Goal: Task Accomplishment & Management: Use online tool/utility

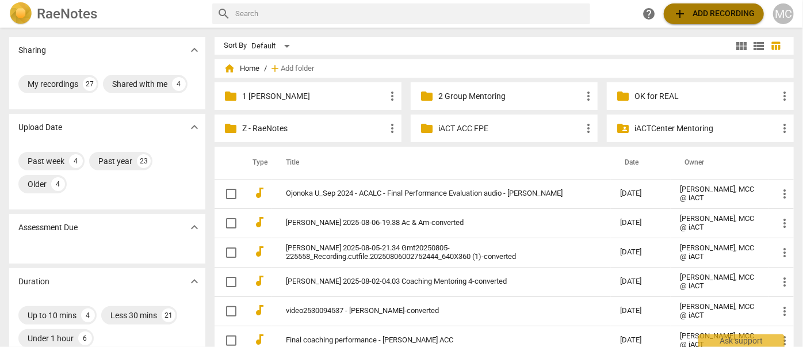
click at [738, 7] on span "add Add recording" at bounding box center [714, 14] width 82 height 14
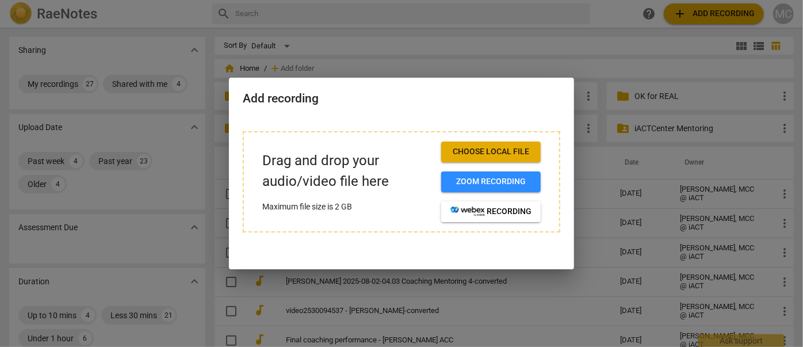
click at [486, 145] on button "Choose local file" at bounding box center [490, 151] width 99 height 21
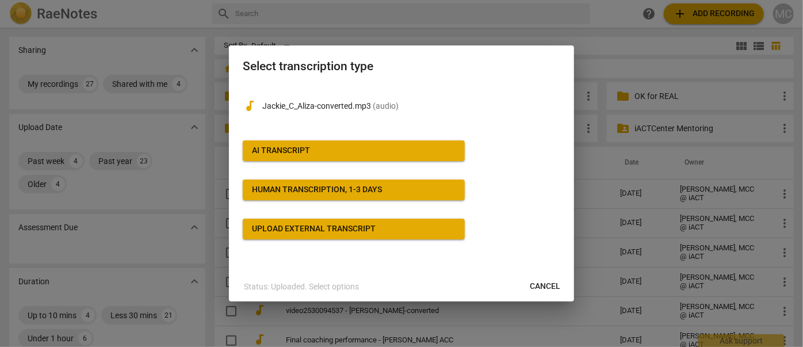
click at [300, 147] on div "AI Transcript" at bounding box center [281, 150] width 58 height 11
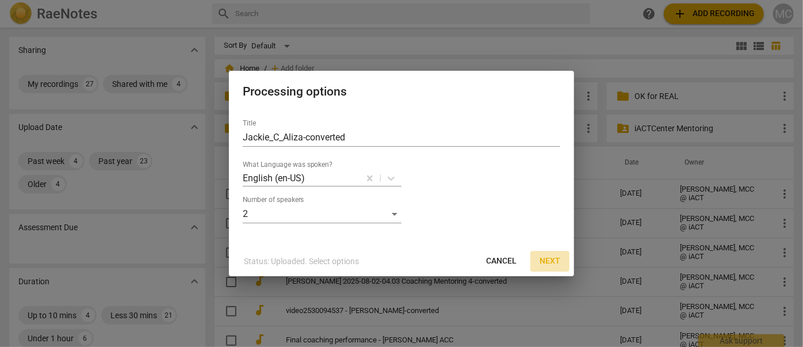
click at [549, 257] on span "Next" at bounding box center [549, 260] width 21 height 11
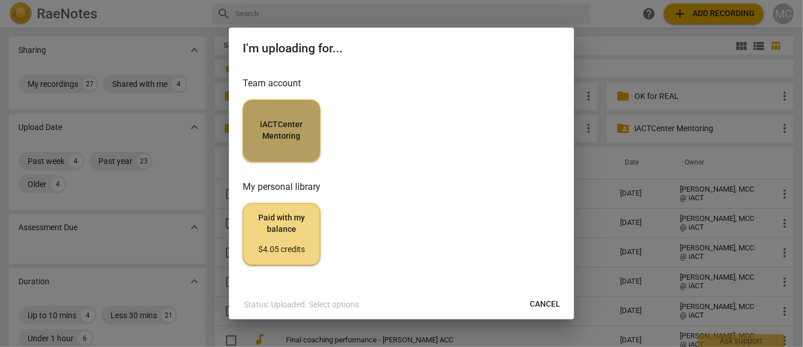
click at [290, 132] on span "iACTCenter Mentoring" at bounding box center [281, 130] width 58 height 22
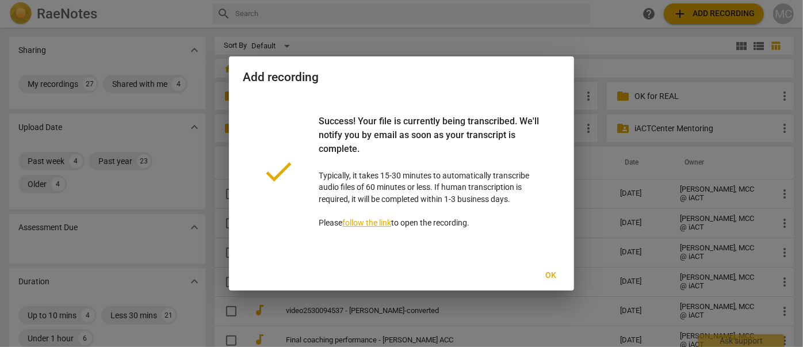
click at [551, 272] on span "Ok" at bounding box center [551, 275] width 18 height 11
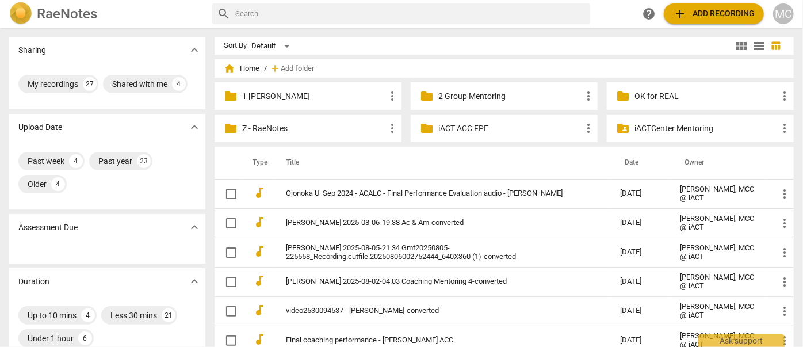
click at [713, 10] on span "add Add recording" at bounding box center [714, 14] width 82 height 14
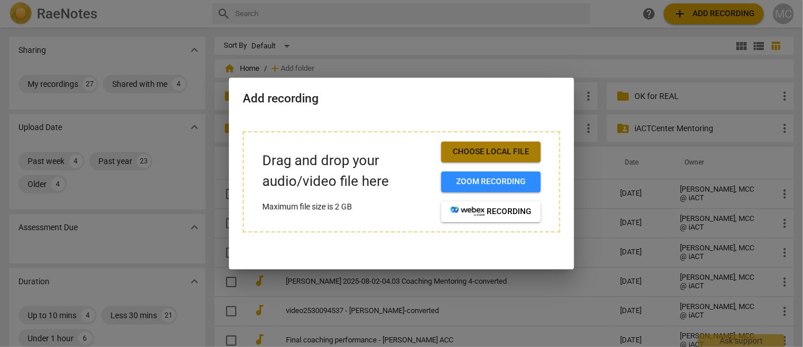
click at [521, 144] on button "Choose local file" at bounding box center [490, 151] width 99 height 21
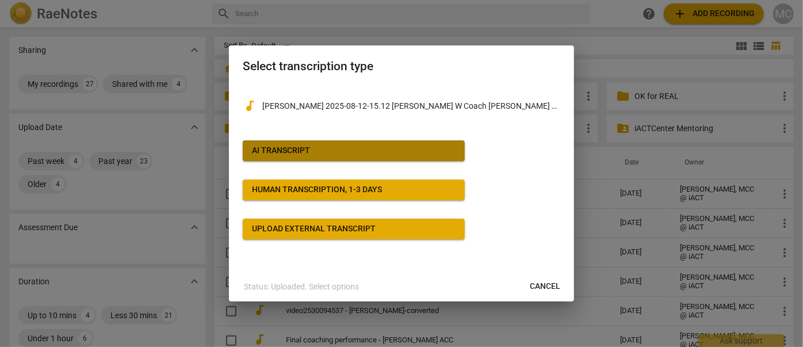
click at [354, 147] on span "AI Transcript" at bounding box center [354, 150] width 204 height 11
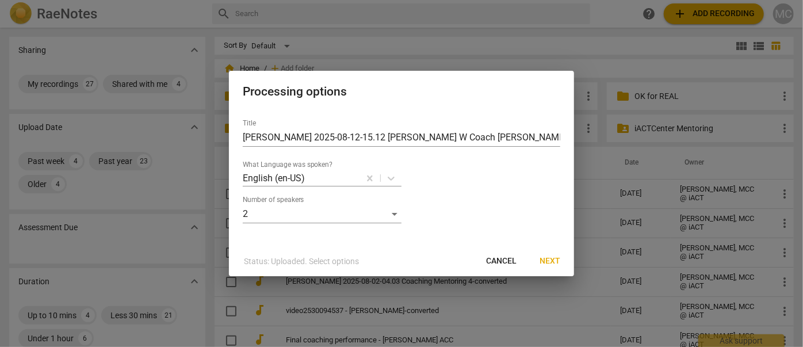
click at [554, 263] on span "Next" at bounding box center [549, 260] width 21 height 11
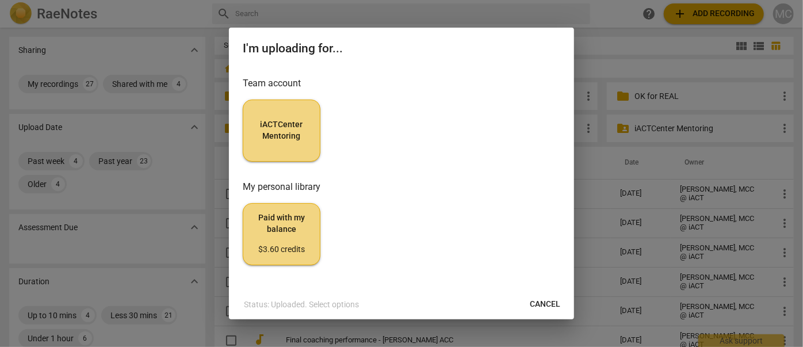
click at [283, 132] on span "iACTCenter Mentoring" at bounding box center [281, 130] width 58 height 22
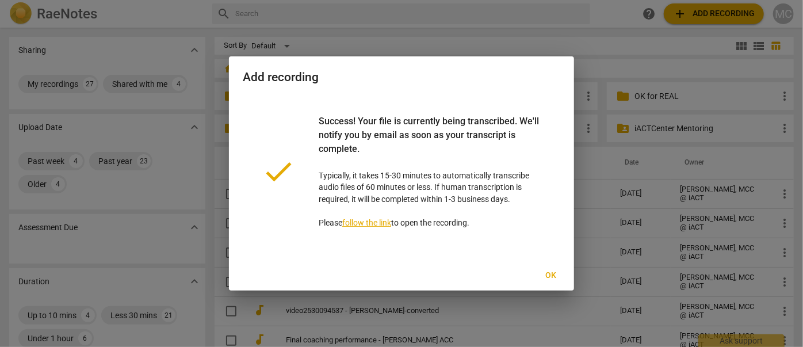
drag, startPoint x: 552, startPoint y: 277, endPoint x: 472, endPoint y: 226, distance: 95.4
click at [552, 277] on span "Ok" at bounding box center [551, 275] width 18 height 11
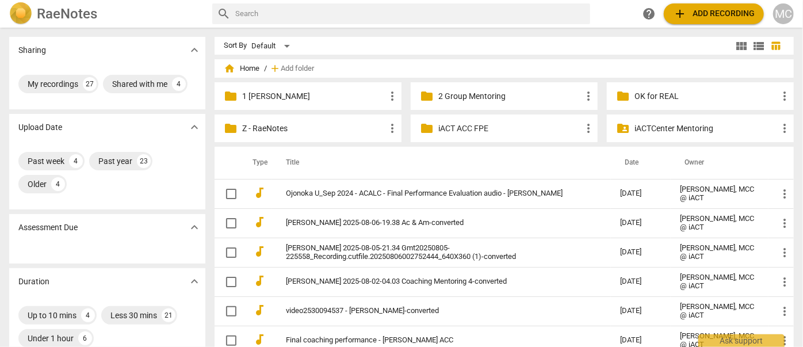
click at [691, 15] on span "add Add recording" at bounding box center [714, 14] width 82 height 14
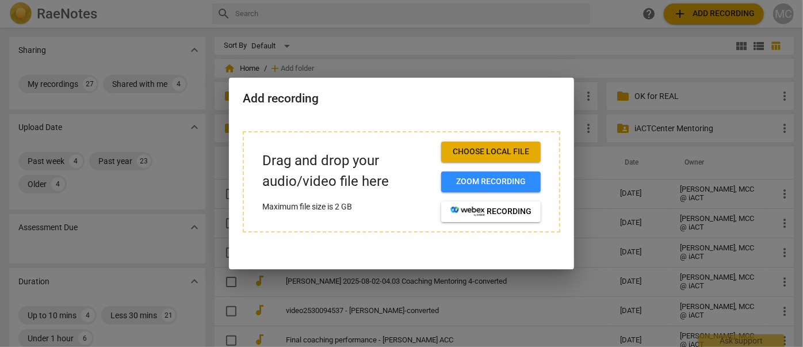
click at [511, 151] on span "Choose local file" at bounding box center [490, 151] width 81 height 11
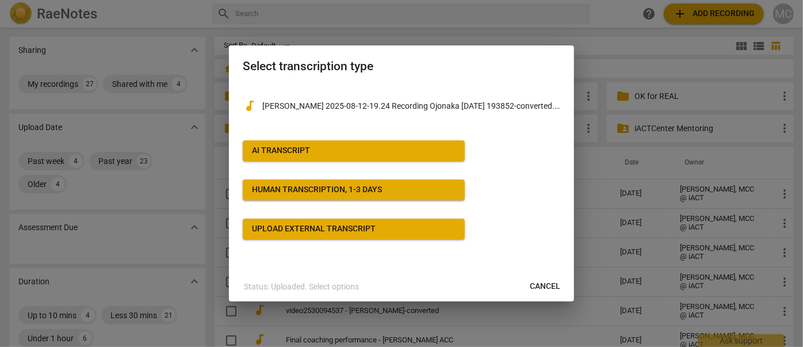
click at [323, 147] on span "AI Transcript" at bounding box center [354, 150] width 204 height 11
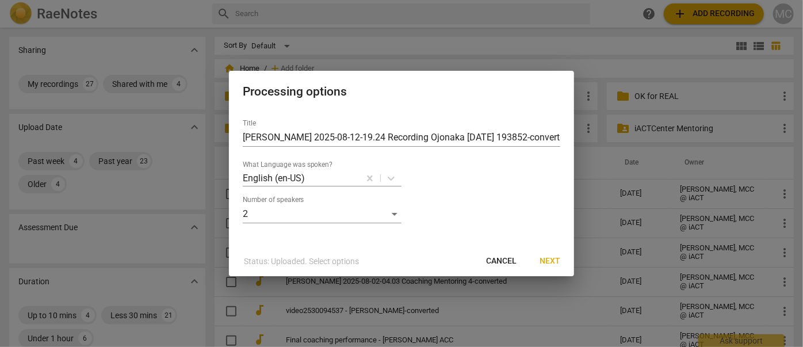
click at [551, 263] on span "Next" at bounding box center [549, 260] width 21 height 11
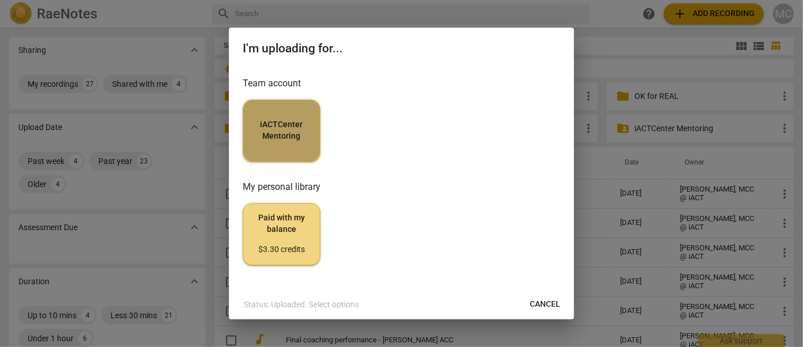
click at [270, 106] on button "iACTCenter Mentoring" at bounding box center [282, 130] width 78 height 62
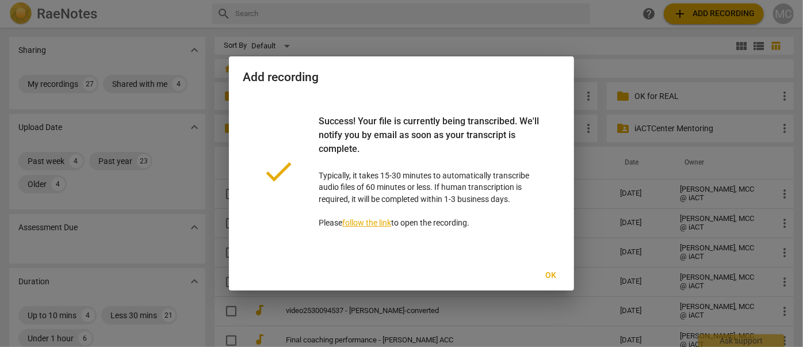
click at [559, 278] on span "Ok" at bounding box center [551, 275] width 18 height 11
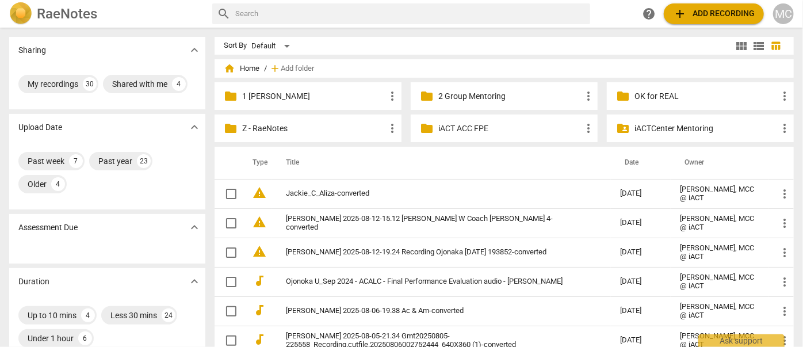
click at [282, 20] on input "text" at bounding box center [410, 14] width 350 height 18
type input "ani"
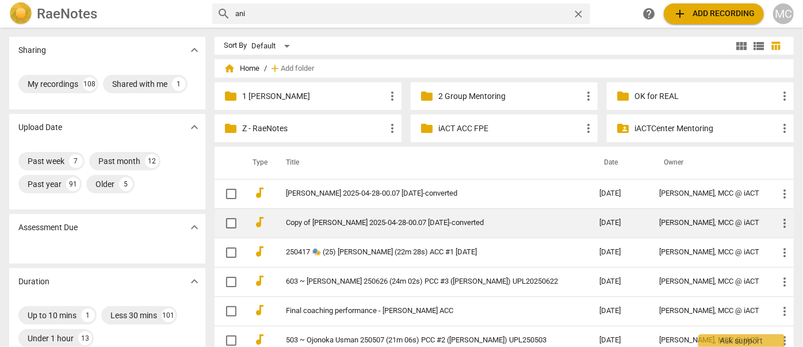
click at [322, 223] on link "Copy of [PERSON_NAME] 2025-04-28-00.07 [DATE]-converted" at bounding box center [422, 222] width 272 height 9
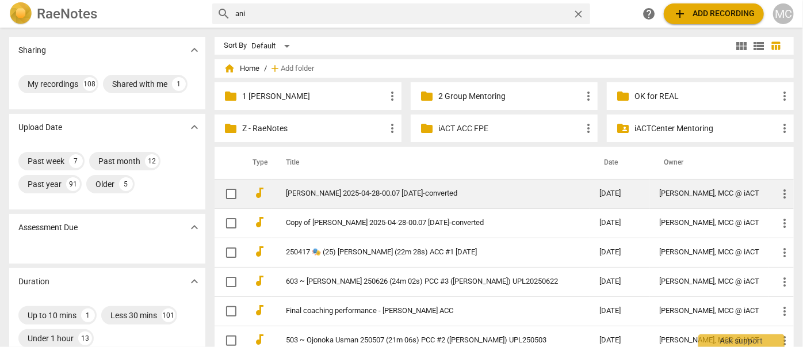
click at [364, 195] on link "Ani Zakari 2025-04-28-00.07 04.30.25-converted" at bounding box center [422, 193] width 272 height 9
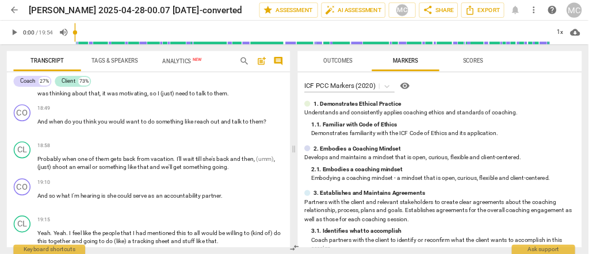
scroll to position [4386, 0]
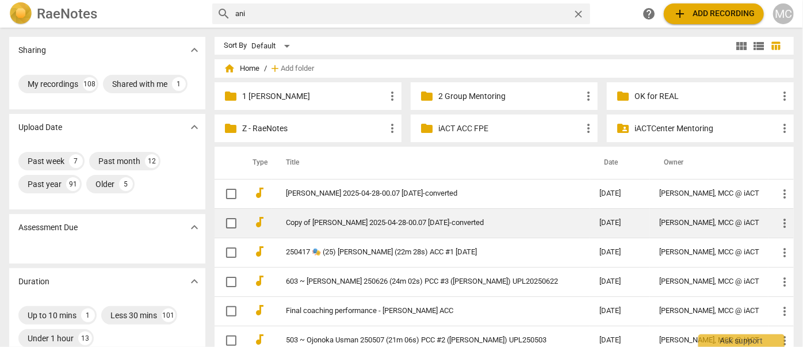
click at [347, 225] on link "Copy of [PERSON_NAME] 2025-04-28-00.07 [DATE]-converted" at bounding box center [422, 222] width 272 height 9
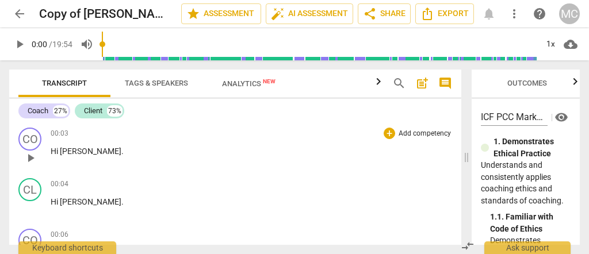
drag, startPoint x: 296, startPoint y: 149, endPoint x: 459, endPoint y: 148, distance: 162.7
click at [470, 153] on span at bounding box center [466, 157] width 7 height 194
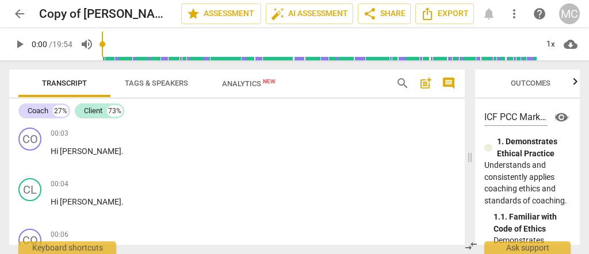
click at [448, 82] on span "comment" at bounding box center [449, 83] width 14 height 14
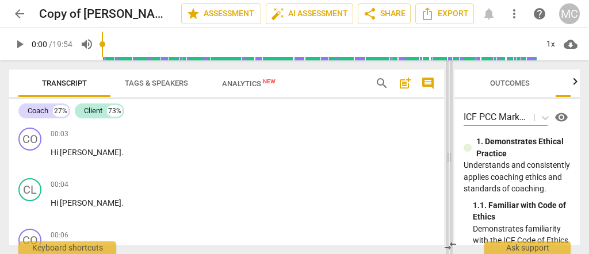
drag, startPoint x: 292, startPoint y: 156, endPoint x: 447, endPoint y: 168, distance: 155.2
click at [447, 168] on span at bounding box center [449, 157] width 7 height 194
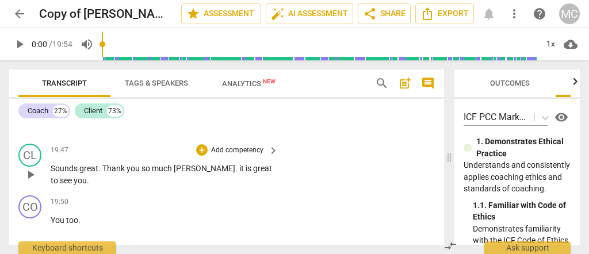
scroll to position [5050, 0]
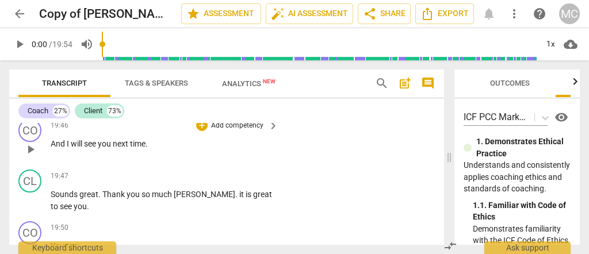
click at [56, 148] on span "And" at bounding box center [59, 143] width 16 height 9
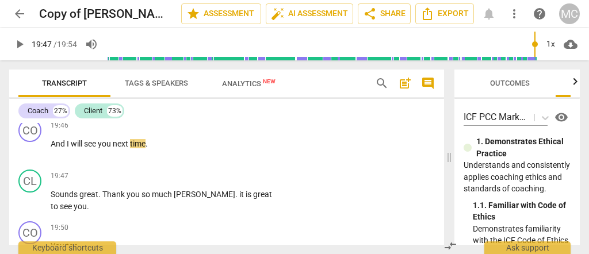
click at [62, 98] on span "Thank" at bounding box center [63, 93] width 24 height 9
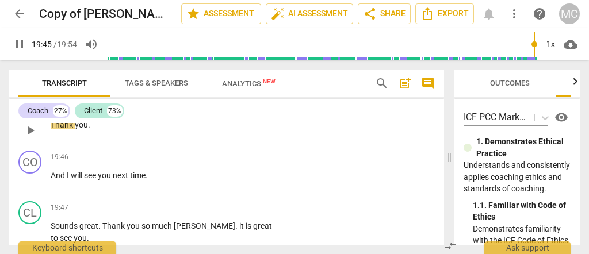
scroll to position [5012, 0]
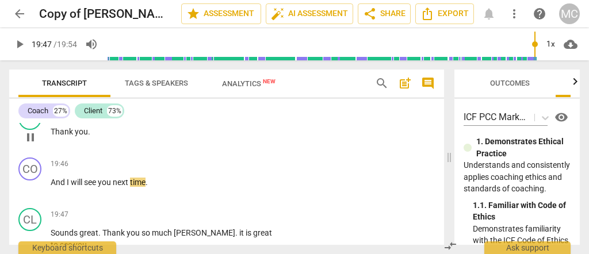
type input "1187"
click at [85, 136] on span "you" at bounding box center [81, 131] width 13 height 9
click at [73, 136] on span "Thank" at bounding box center [63, 131] width 24 height 9
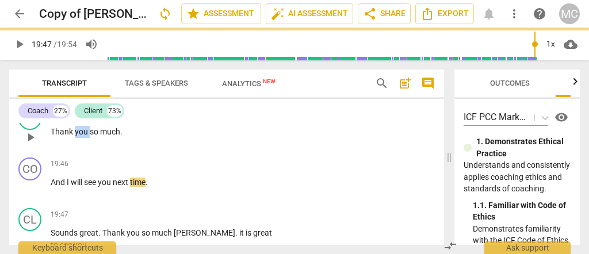
click at [73, 136] on span "Thank" at bounding box center [63, 131] width 24 height 9
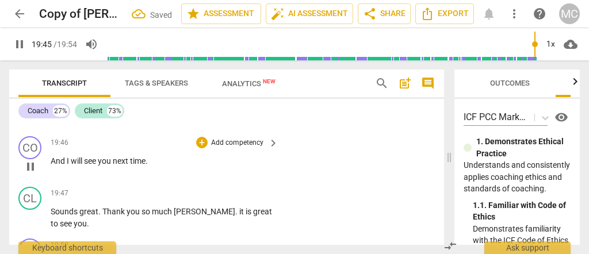
scroll to position [5050, 0]
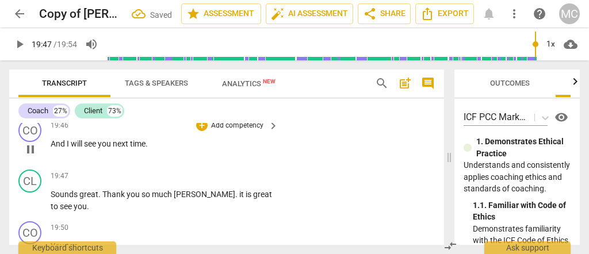
click at [53, 148] on span "And" at bounding box center [59, 143] width 16 height 9
type input "1187"
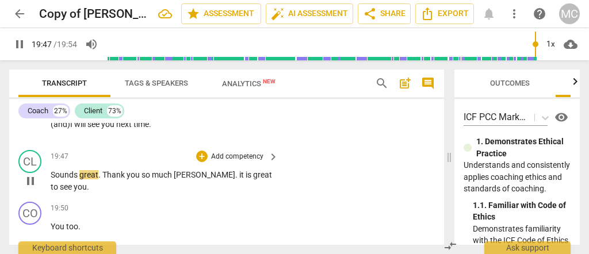
scroll to position [5089, 0]
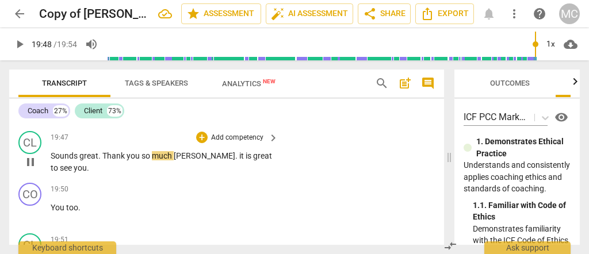
click at [55, 160] on span "Sounds" at bounding box center [65, 155] width 29 height 9
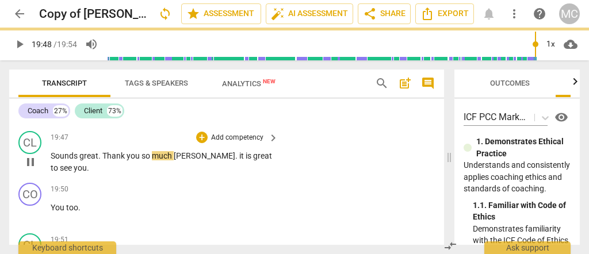
type input "1188"
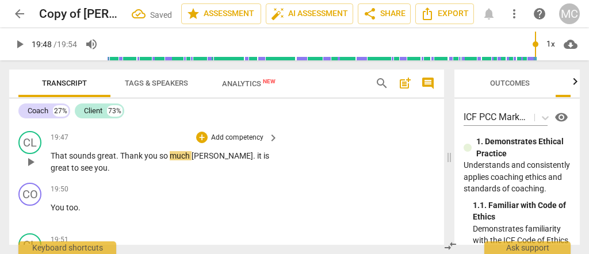
click at [69, 160] on span "That sounds" at bounding box center [74, 155] width 47 height 9
click at [253, 160] on span "." at bounding box center [255, 155] width 4 height 9
click at [192, 160] on span "much." at bounding box center [181, 155] width 22 height 9
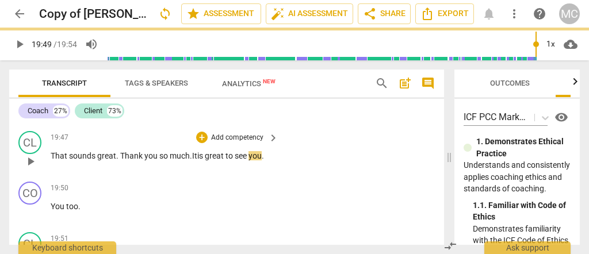
click at [192, 160] on span "much." at bounding box center [181, 155] width 22 height 9
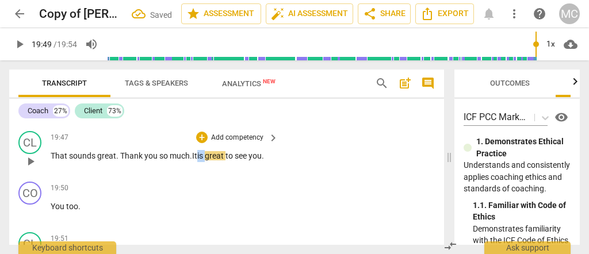
drag, startPoint x: 209, startPoint y: 195, endPoint x: 199, endPoint y: 196, distance: 9.2
click at [199, 162] on p "That sounds great . Thank you so much. It is great to see you ." at bounding box center [162, 156] width 222 height 12
click at [227, 160] on span "great" at bounding box center [224, 155] width 21 height 9
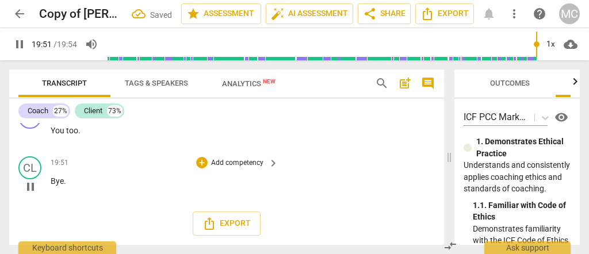
scroll to position [5205, 0]
click at [62, 130] on span "You" at bounding box center [59, 130] width 16 height 9
drag, startPoint x: 58, startPoint y: 187, endPoint x: 67, endPoint y: 167, distance: 21.6
click at [59, 186] on span "Bye" at bounding box center [57, 180] width 13 height 9
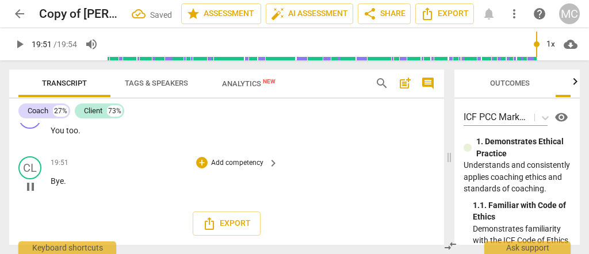
type input "1192"
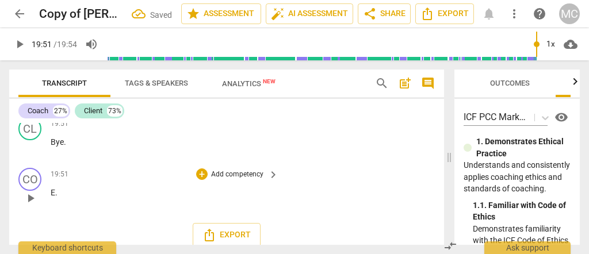
click at [55, 197] on span "." at bounding box center [56, 192] width 2 height 9
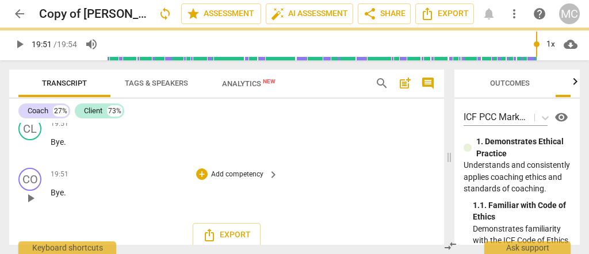
click at [232, 180] on p "Add competency" at bounding box center [237, 175] width 55 height 10
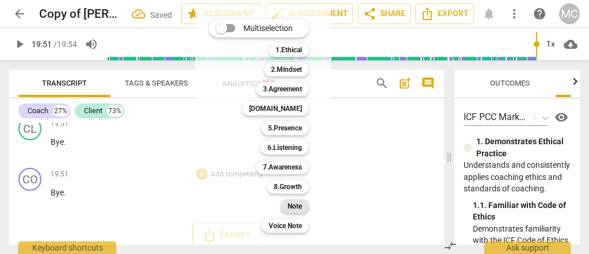
click at [291, 212] on b "Note" at bounding box center [294, 206] width 14 height 14
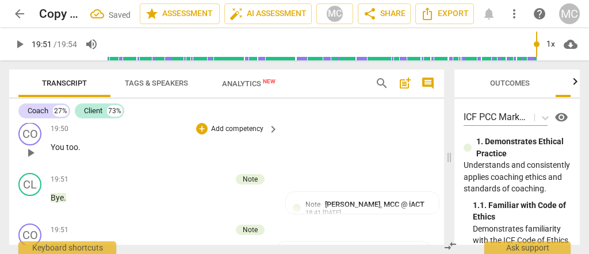
scroll to position [5140, 0]
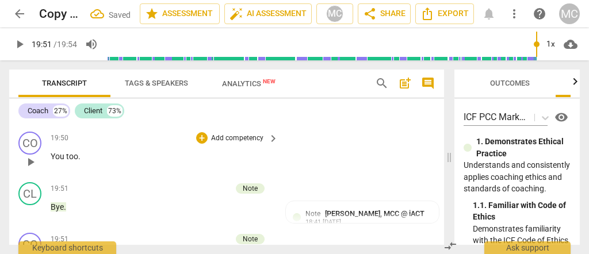
click at [240, 144] on p "Add competency" at bounding box center [237, 138] width 55 height 10
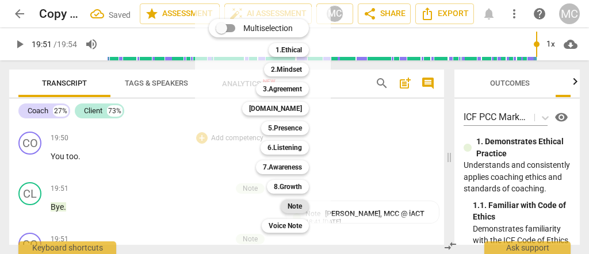
click at [296, 205] on b "Note" at bounding box center [294, 206] width 14 height 14
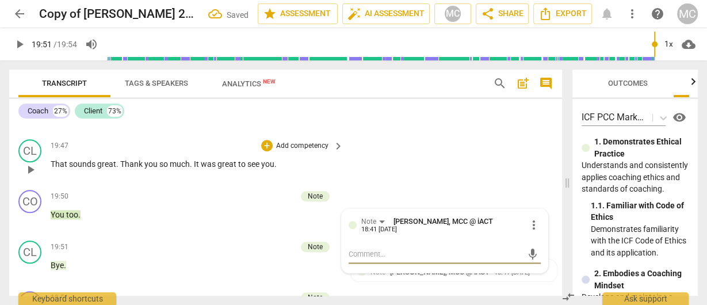
scroll to position [4510, 0]
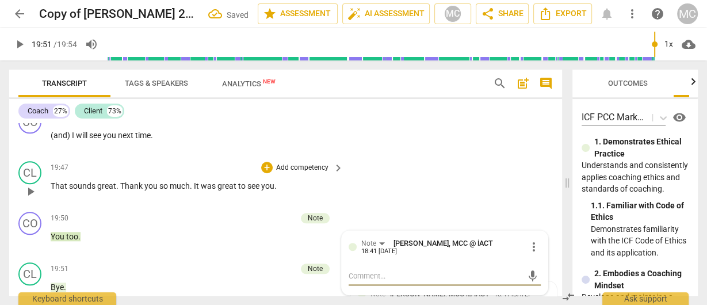
click at [288, 173] on p "Add competency" at bounding box center [302, 168] width 55 height 10
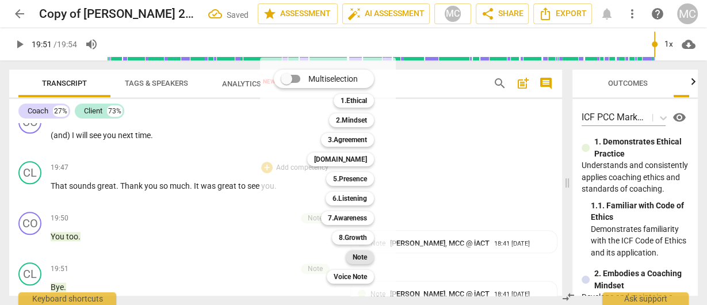
click at [354, 254] on b "Note" at bounding box center [359, 257] width 14 height 14
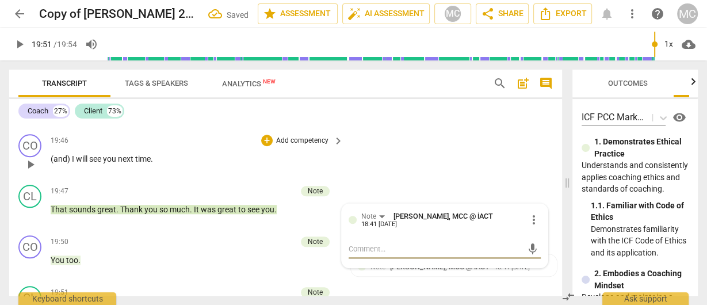
scroll to position [4464, 0]
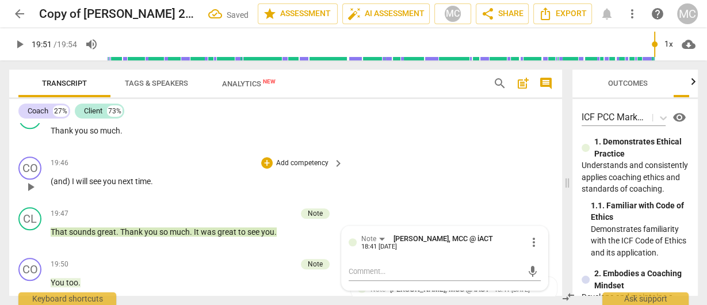
click at [313, 168] on p "Add competency" at bounding box center [302, 163] width 55 height 10
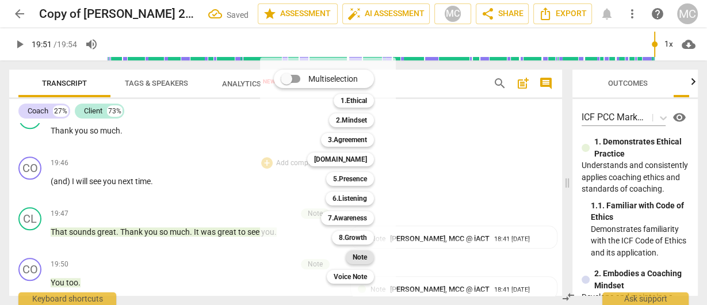
drag, startPoint x: 363, startPoint y: 251, endPoint x: 358, endPoint y: 247, distance: 6.6
click at [363, 251] on b "Note" at bounding box center [359, 257] width 14 height 14
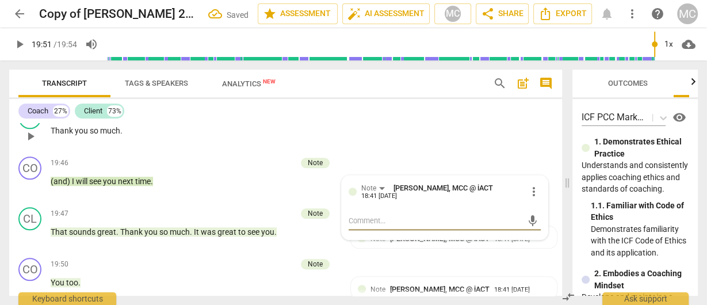
click at [301, 118] on p "Add competency" at bounding box center [302, 113] width 55 height 10
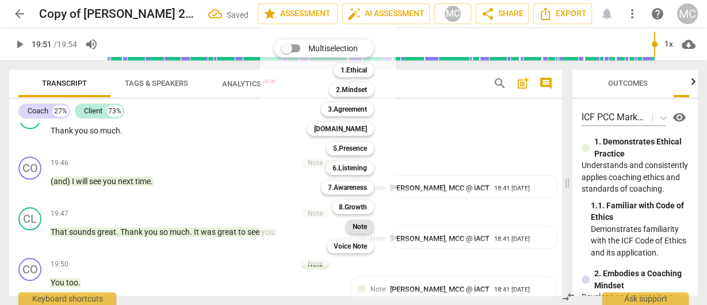
click at [352, 224] on div "Note" at bounding box center [360, 227] width 28 height 14
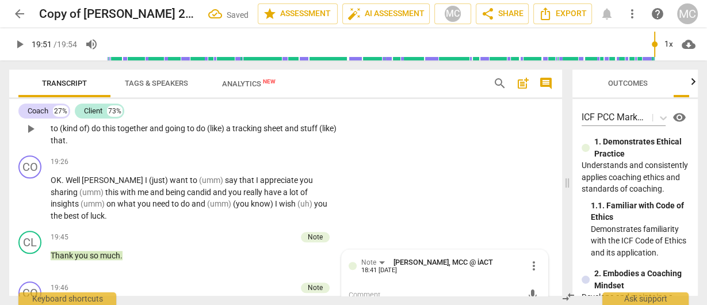
scroll to position [4326, 0]
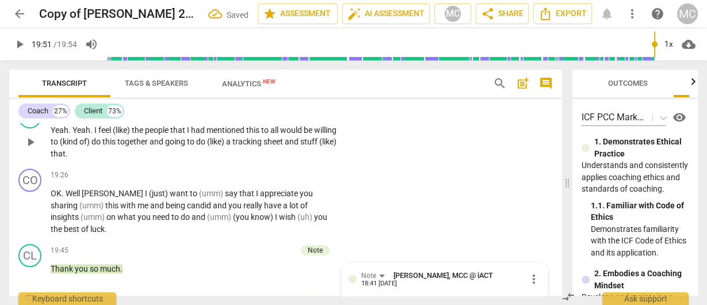
click at [319, 146] on span "(like)" at bounding box center [327, 141] width 17 height 9
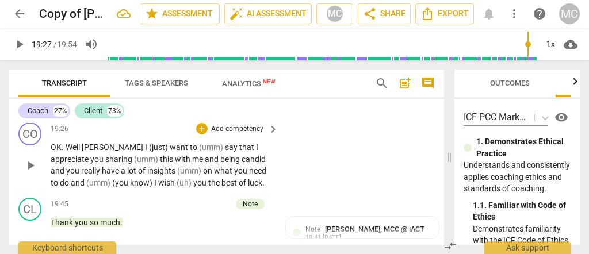
scroll to position [4911, 0]
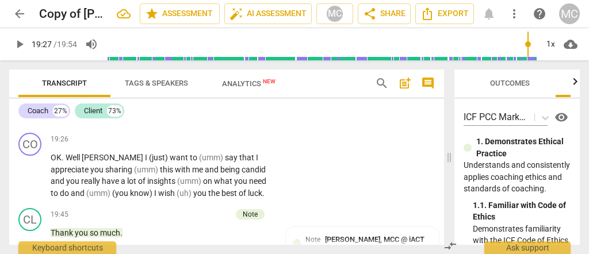
click at [139, 122] on span "sheet" at bounding box center [128, 117] width 21 height 9
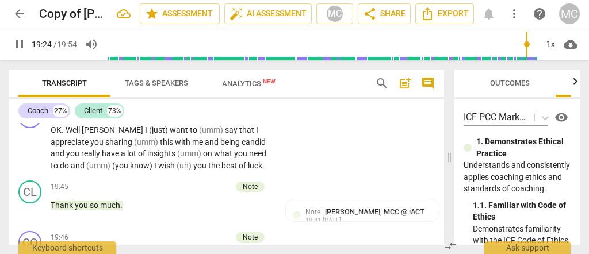
scroll to position [4949, 0]
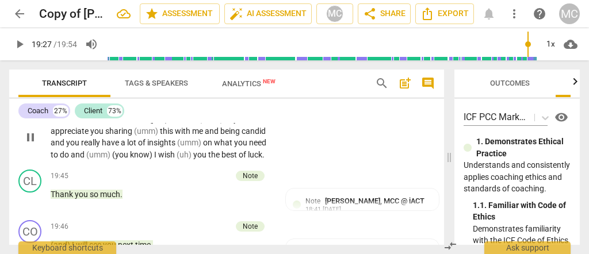
click at [83, 124] on span "Bonnie" at bounding box center [113, 118] width 63 height 9
type input "1168"
click at [109, 124] on span "Bonnie" at bounding box center [113, 118] width 63 height 9
click at [548, 45] on div "1x" at bounding box center [550, 44] width 22 height 18
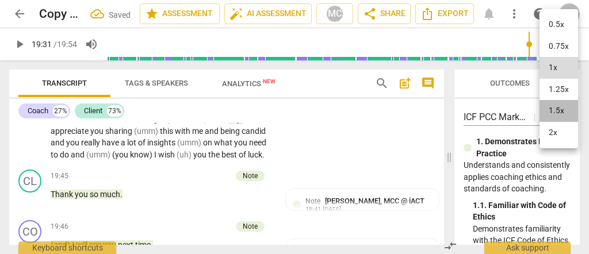
click at [558, 108] on li "1.5x" at bounding box center [558, 111] width 39 height 22
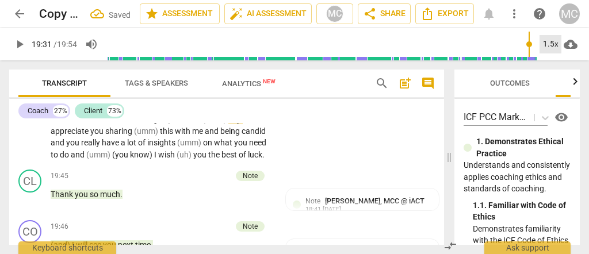
click at [554, 46] on div "1.5x" at bounding box center [550, 44] width 22 height 18
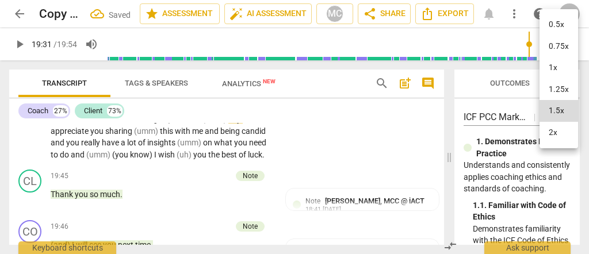
click at [554, 86] on li "1.25x" at bounding box center [558, 90] width 39 height 22
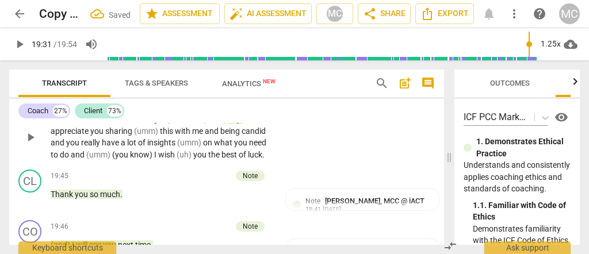
click at [98, 124] on span "Bonnie" at bounding box center [114, 118] width 62 height 9
click at [148, 124] on span "I" at bounding box center [150, 118] width 4 height 9
click at [193, 124] on span "to" at bounding box center [197, 118] width 9 height 9
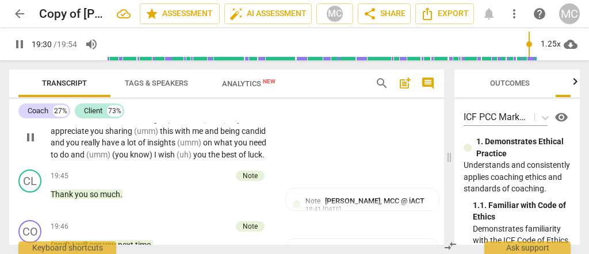
type input "1171"
click at [100, 136] on span "you" at bounding box center [97, 130] width 15 height 9
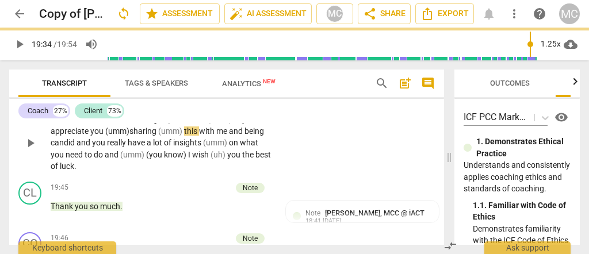
click at [208, 124] on span "(umm)" at bounding box center [221, 118] width 26 height 9
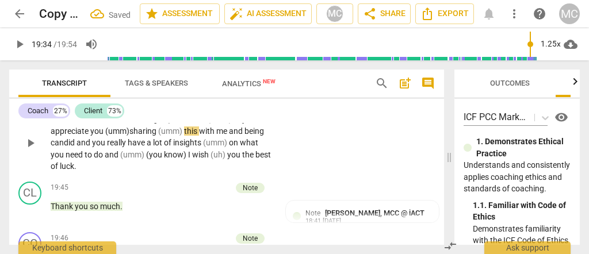
click at [208, 124] on span "(umm)" at bounding box center [221, 118] width 26 height 9
click at [201, 124] on span "(umm)" at bounding box center [213, 118] width 24 height 9
drag, startPoint x: 144, startPoint y: 173, endPoint x: 118, endPoint y: 172, distance: 25.9
click at [118, 172] on p "OK . Well , Bonnie , I (just) want to (umm) say that I appreciate you (umm) sha…" at bounding box center [162, 142] width 222 height 59
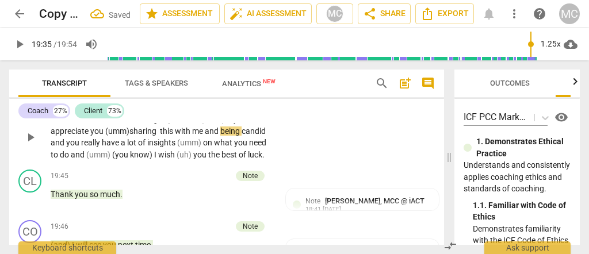
click at [160, 136] on span "this" at bounding box center [167, 130] width 15 height 9
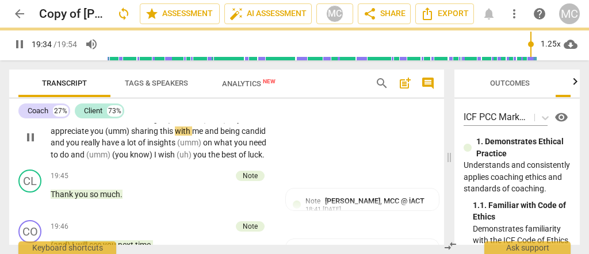
click at [335, 165] on div "CO play_arrow pause 19:26 + Add competency keyboard_arrow_right OK . Well , Bon…" at bounding box center [226, 127] width 435 height 75
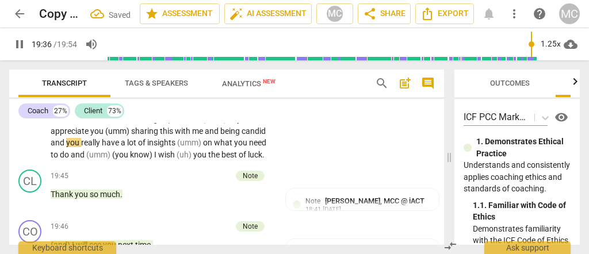
click at [192, 136] on span "me" at bounding box center [198, 130] width 13 height 9
type input "1177"
click at [243, 136] on span "candid" at bounding box center [255, 130] width 24 height 9
click at [66, 147] on span "and" at bounding box center [59, 142] width 16 height 9
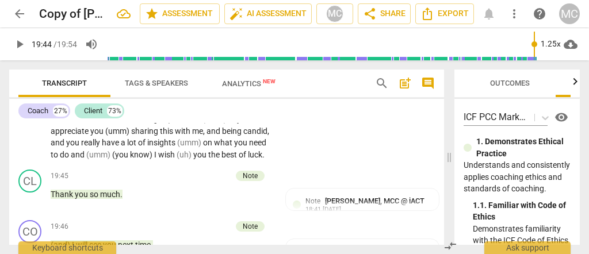
click at [158, 159] on span "wish" at bounding box center [167, 154] width 18 height 9
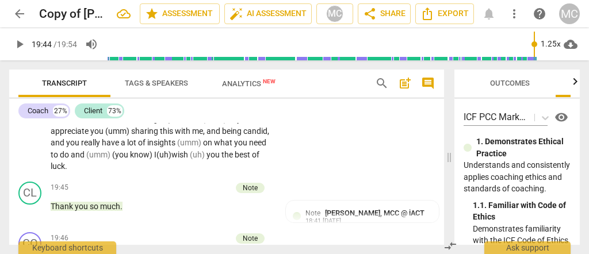
click at [190, 159] on span "(uh)" at bounding box center [198, 154] width 17 height 9
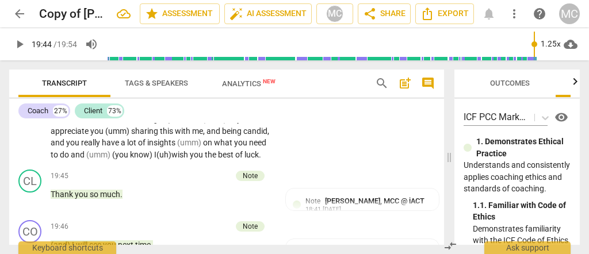
click at [289, 165] on div "CO play_arrow pause 19:26 + Add competency keyboard_arrow_right OK . Well , Bon…" at bounding box center [226, 127] width 435 height 75
click at [236, 106] on p "Add competency" at bounding box center [237, 101] width 55 height 10
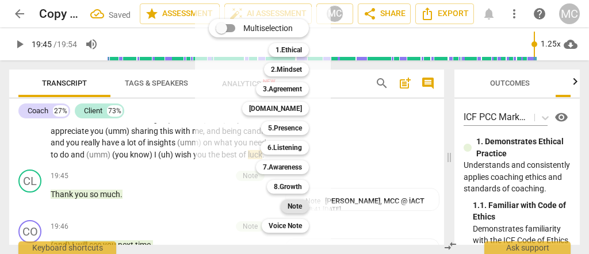
click at [295, 208] on b "Note" at bounding box center [294, 206] width 14 height 14
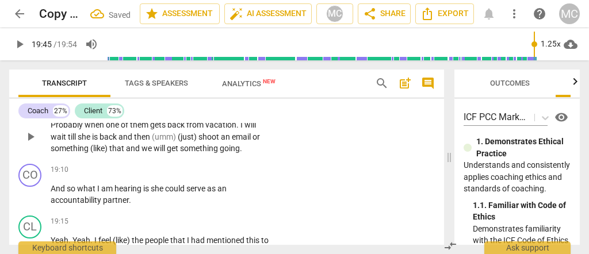
scroll to position [4757, 0]
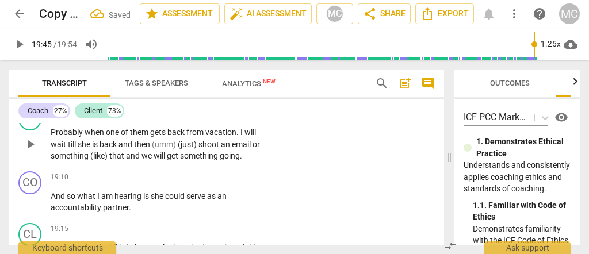
click at [131, 160] on span "and" at bounding box center [134, 155] width 16 height 9
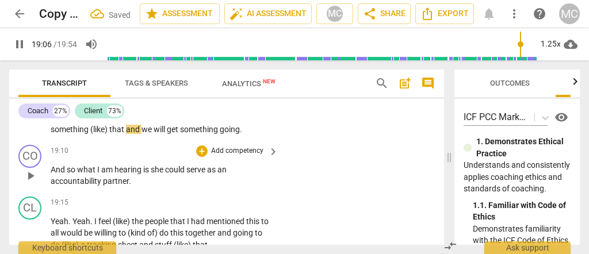
scroll to position [4796, 0]
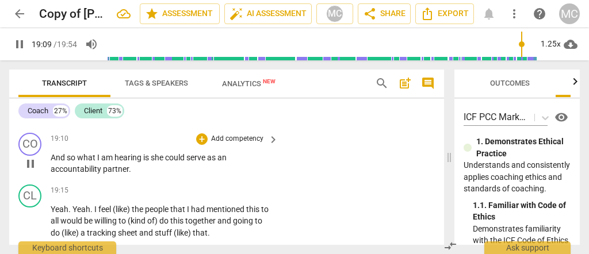
click at [51, 162] on span "And" at bounding box center [59, 157] width 16 height 9
type input "1151"
click at [239, 144] on p "Add competency" at bounding box center [237, 139] width 55 height 10
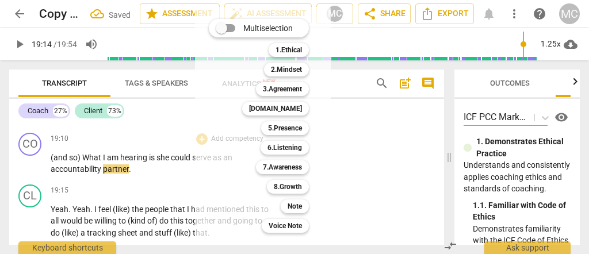
type input "1155"
click at [290, 205] on b "Note" at bounding box center [294, 206] width 14 height 14
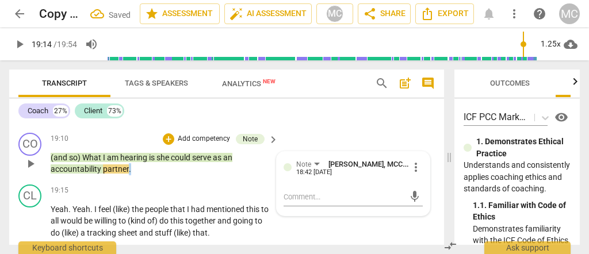
drag, startPoint x: 141, startPoint y: 211, endPoint x: 128, endPoint y: 212, distance: 13.2
click at [128, 175] on p "(and so) What I am hearing is she could serve as an accountability partner ." at bounding box center [162, 164] width 222 height 24
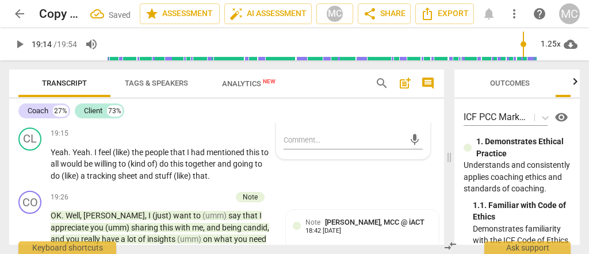
scroll to position [4872, 0]
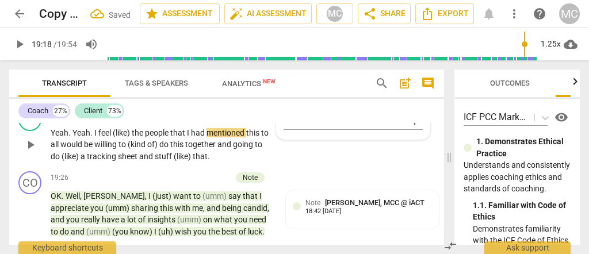
click at [63, 137] on span "Yeah" at bounding box center [60, 132] width 18 height 9
click at [69, 149] on span "would" at bounding box center [72, 144] width 24 height 9
click at [57, 137] on span "Yeah" at bounding box center [60, 132] width 18 height 9
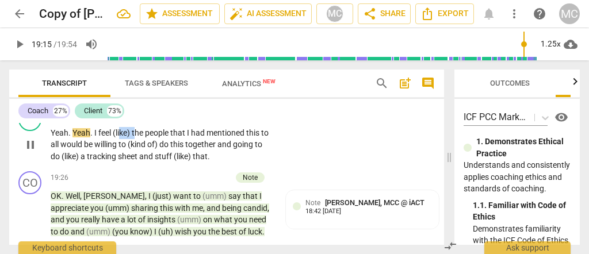
type input "1156"
drag, startPoint x: 135, startPoint y: 175, endPoint x: 93, endPoint y: 178, distance: 42.0
click at [93, 163] on p "Yeah . Yeah . I feel (like) the people that I had mentioned this to all would b…" at bounding box center [162, 145] width 222 height 36
click at [116, 149] on span "of)" at bounding box center [120, 144] width 12 height 9
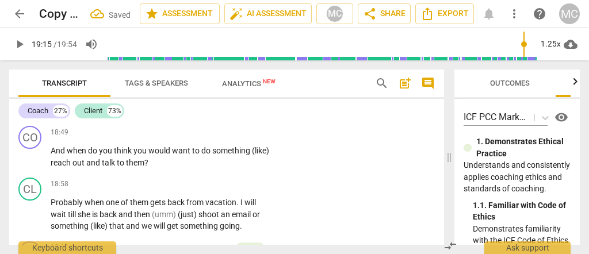
scroll to position [4681, 0]
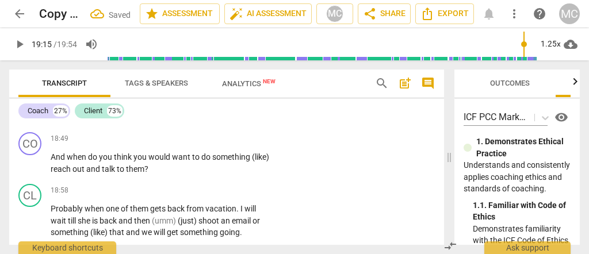
click at [132, 122] on span "(just)" at bounding box center [132, 117] width 21 height 9
click at [64, 122] on span "was" at bounding box center [59, 117] width 17 height 9
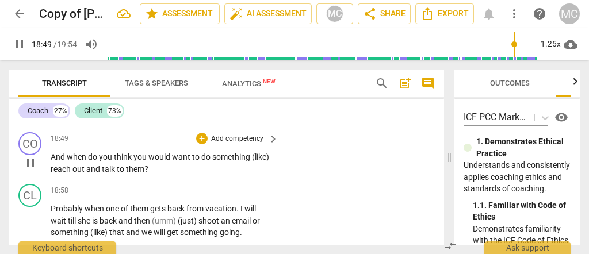
click at [51, 162] on span "And" at bounding box center [59, 156] width 16 height 9
type input "1130"
click at [80, 162] on span "hen" at bounding box center [86, 156] width 15 height 9
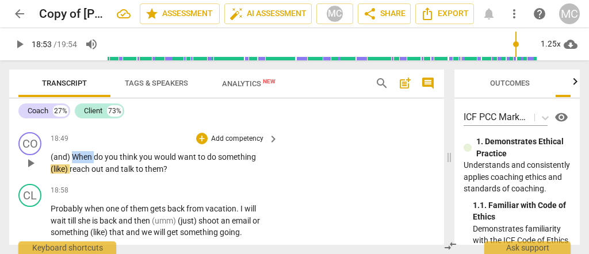
click at [80, 162] on span "hen" at bounding box center [86, 156] width 15 height 9
click at [233, 162] on span "something" at bounding box center [237, 156] width 38 height 9
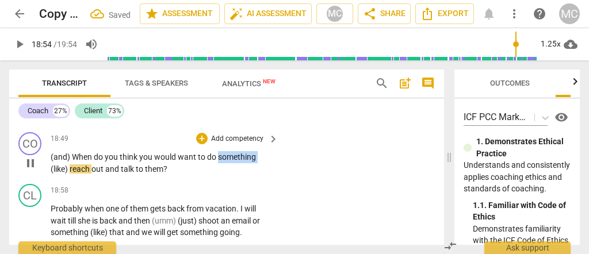
click at [233, 162] on span "something" at bounding box center [237, 156] width 38 height 9
click at [69, 174] on span "(like)" at bounding box center [60, 168] width 19 height 9
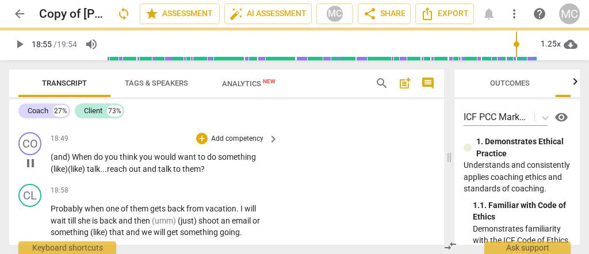
click at [238, 173] on div "CO play_arrow pause 18:49 + Add competency keyboard_arrow_right (and) W hen do …" at bounding box center [226, 154] width 435 height 52
click at [243, 144] on p "Add competency" at bounding box center [237, 139] width 55 height 10
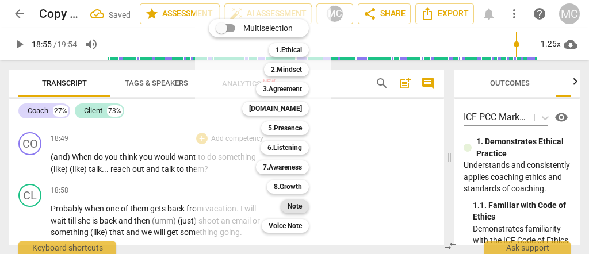
click at [291, 209] on b "Note" at bounding box center [294, 206] width 14 height 14
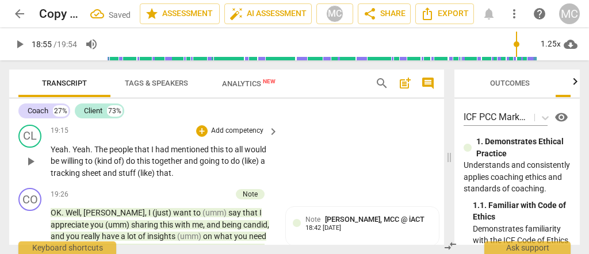
scroll to position [4872, 0]
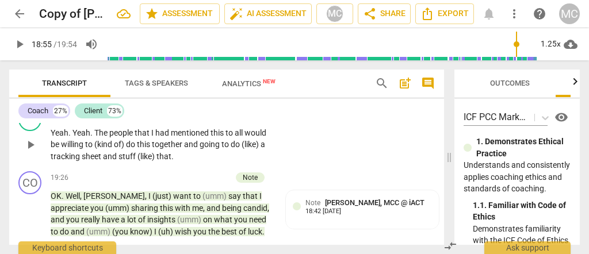
click at [97, 137] on span "The" at bounding box center [101, 132] width 15 height 9
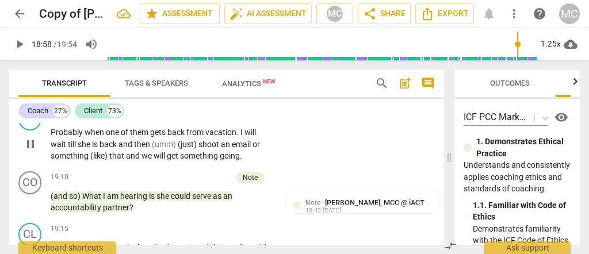
type input "1138"
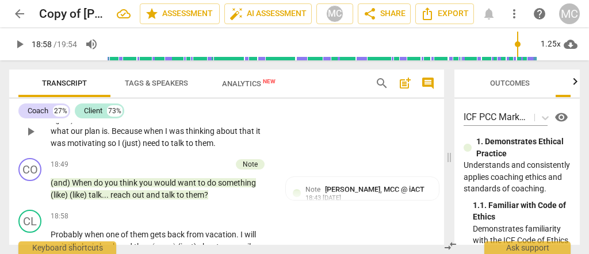
scroll to position [4642, 0]
